Goal: Task Accomplishment & Management: Use online tool/utility

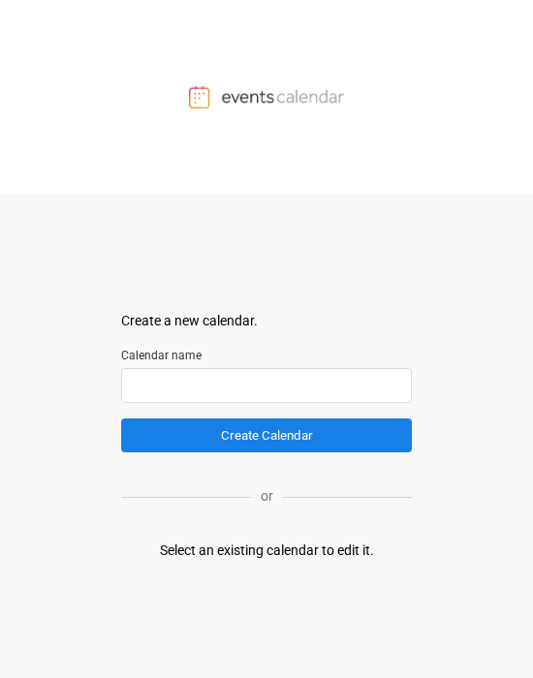
click at [219, 391] on input "text" at bounding box center [266, 385] width 291 height 35
click at [189, 333] on input "text" at bounding box center [266, 385] width 291 height 35
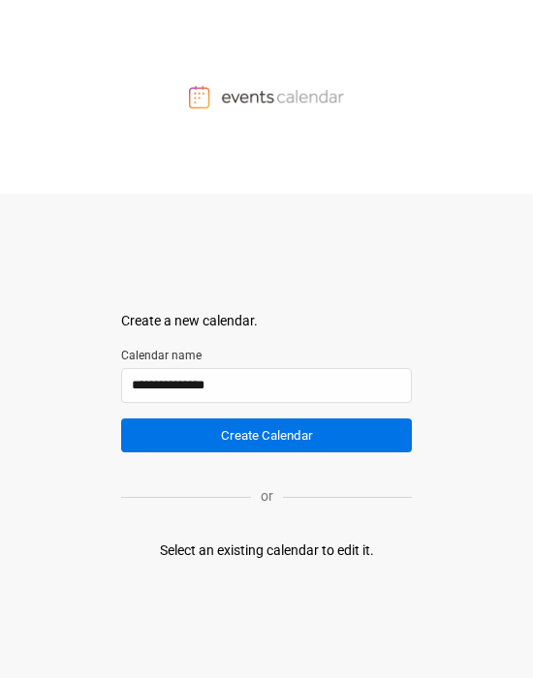
type input "**********"
click at [213, 333] on button "Create Calendar" at bounding box center [266, 436] width 291 height 34
